Goal: Transaction & Acquisition: Purchase product/service

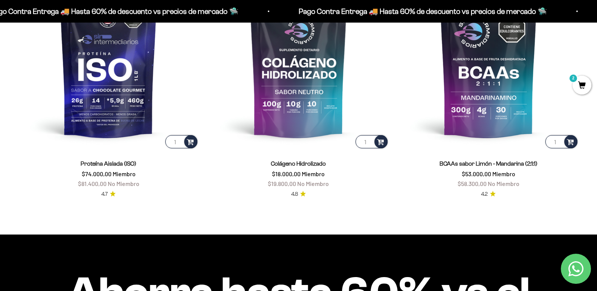
scroll to position [638, 0]
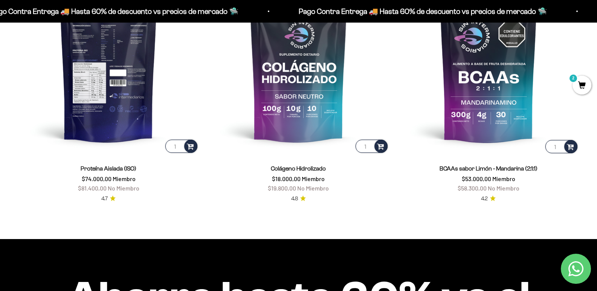
click at [122, 121] on img at bounding box center [108, 64] width 181 height 181
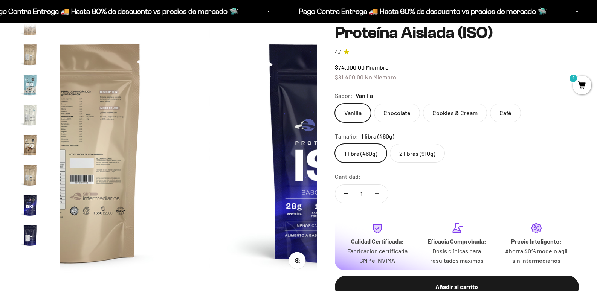
scroll to position [0, 3831]
click at [430, 158] on label "2 libras (910g)" at bounding box center [417, 153] width 55 height 19
click at [335, 144] on input "2 libras (910g)" at bounding box center [334, 144] width 0 height 0
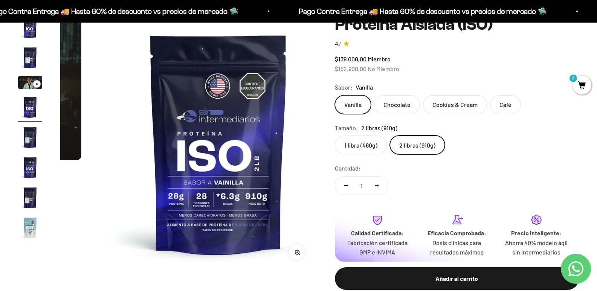
scroll to position [91, 0]
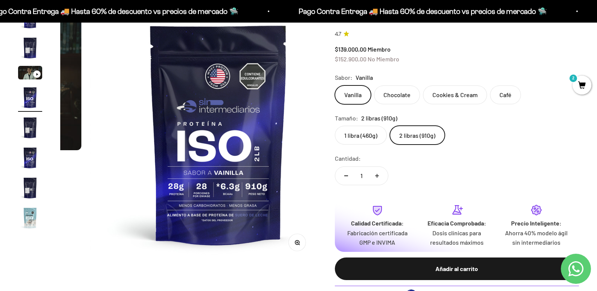
click at [572, 79] on mark "2" at bounding box center [573, 78] width 9 height 9
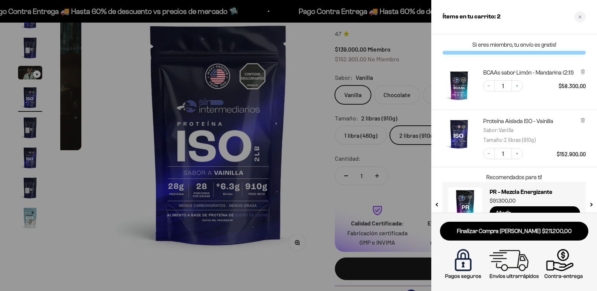
scroll to position [0, 776]
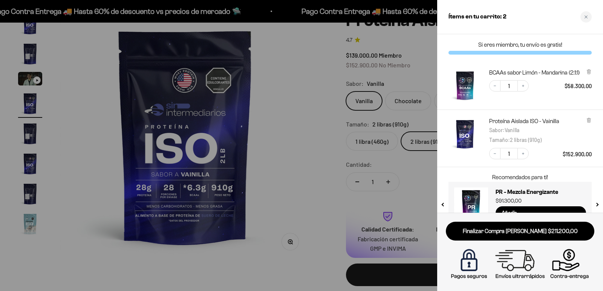
click at [300, 130] on div at bounding box center [301, 145] width 603 height 291
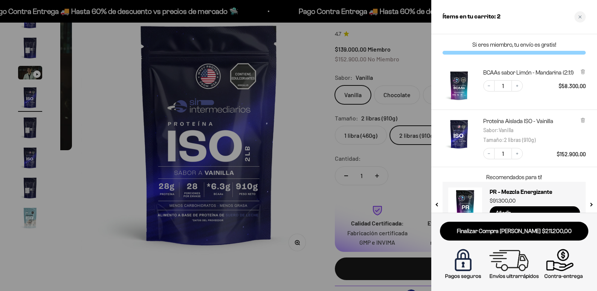
scroll to position [0, 766]
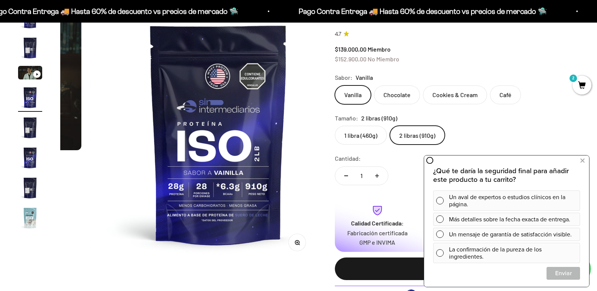
click at [556, 123] on div "Tamaño: 2 libras (910g)" at bounding box center [457, 118] width 244 height 10
click at [582, 159] on icon at bounding box center [582, 161] width 4 height 10
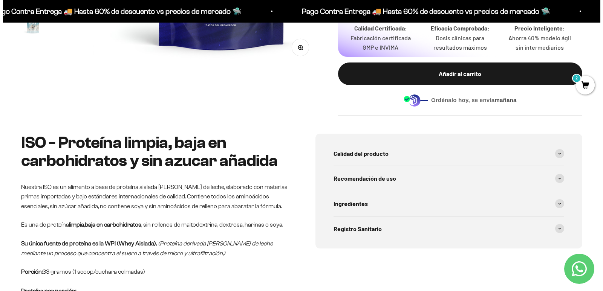
scroll to position [290, 0]
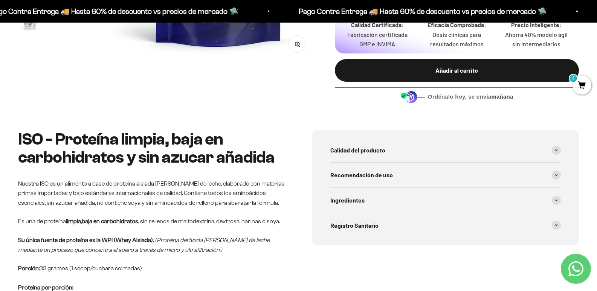
click at [576, 84] on span "2" at bounding box center [582, 85] width 19 height 19
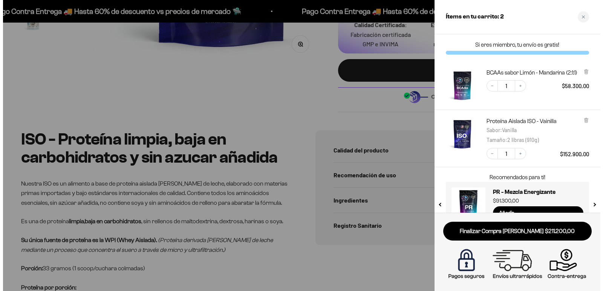
scroll to position [0, 776]
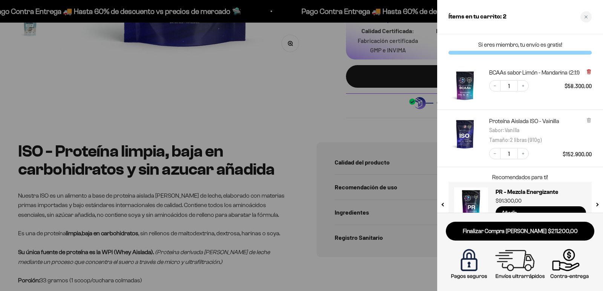
click at [587, 71] on icon at bounding box center [588, 72] width 3 height 4
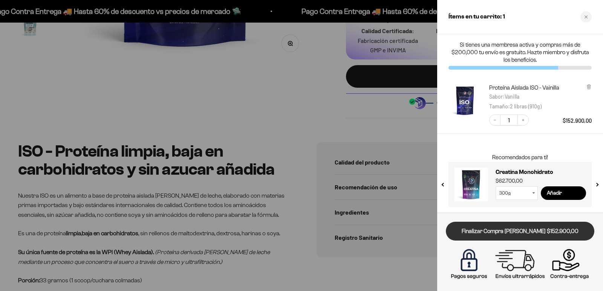
click at [532, 230] on link "Finalizar Compra Segura $152.900,00" at bounding box center [520, 231] width 148 height 19
